Goal: Task Accomplishment & Management: Use online tool/utility

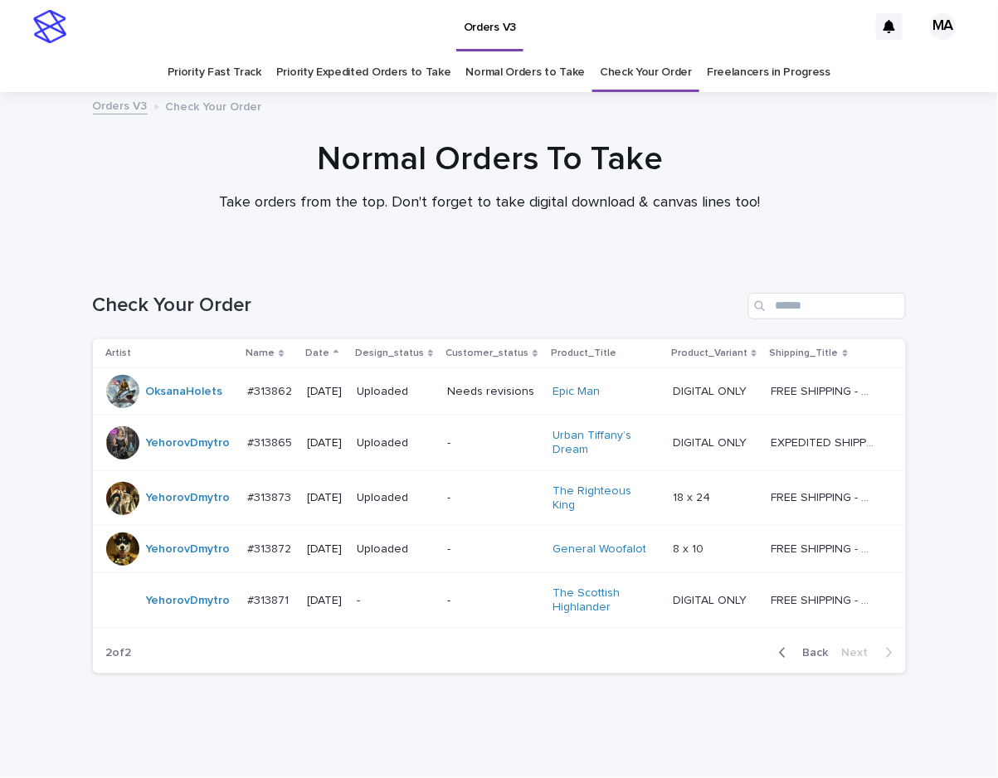
click at [841, 187] on div "Normal Orders To Take Take orders from the top. Don't forget to take digital do…" at bounding box center [490, 175] width 830 height 73
click at [437, 260] on div "Check Your Order" at bounding box center [499, 300] width 813 height 80
